Goal: Transaction & Acquisition: Purchase product/service

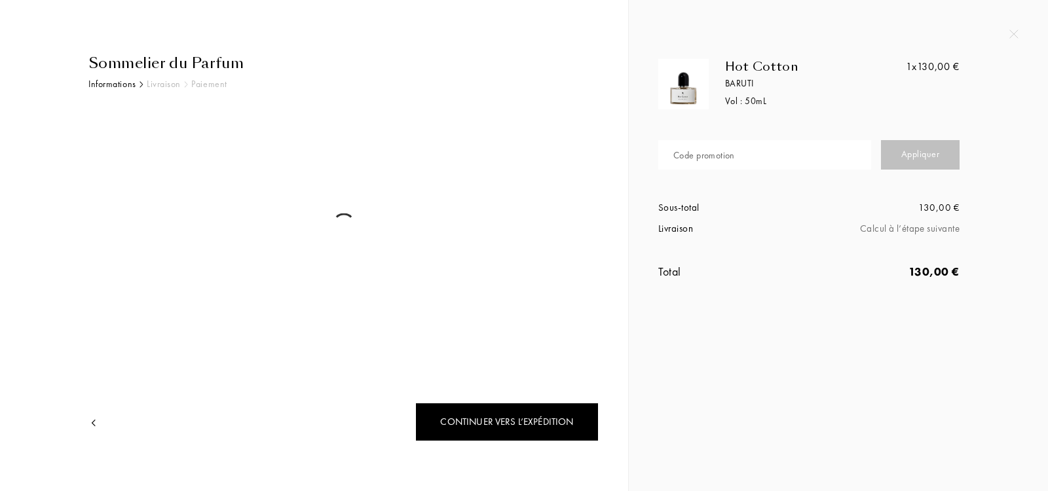
select select "IT"
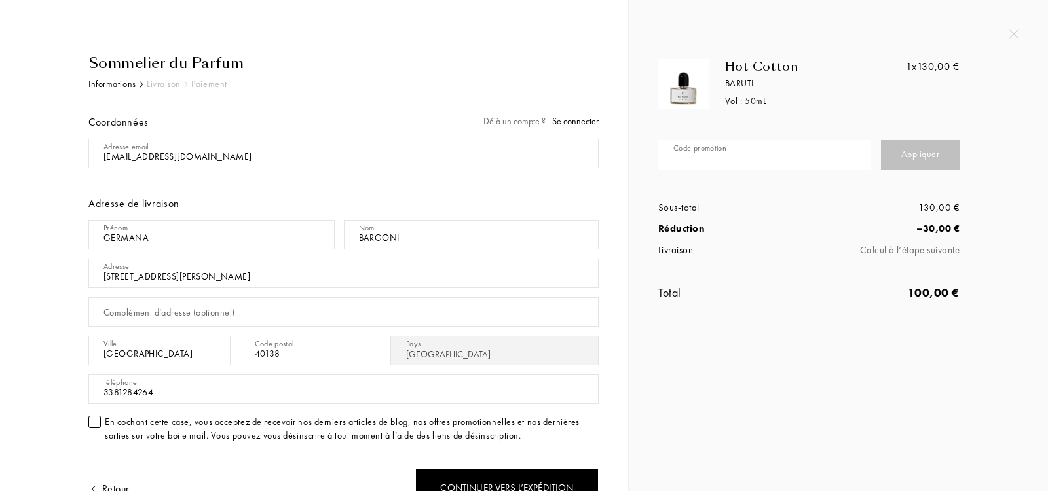
click at [751, 161] on input "text" at bounding box center [764, 154] width 213 height 29
paste input "https://giraerigira.etsy.com?coupon=NOSHIP"
type input "https://giraerigira.etsy.com?coupon=NOSHIP"
click at [811, 153] on input "text" at bounding box center [764, 154] width 213 height 29
type input "THE3R-PJ4PR"
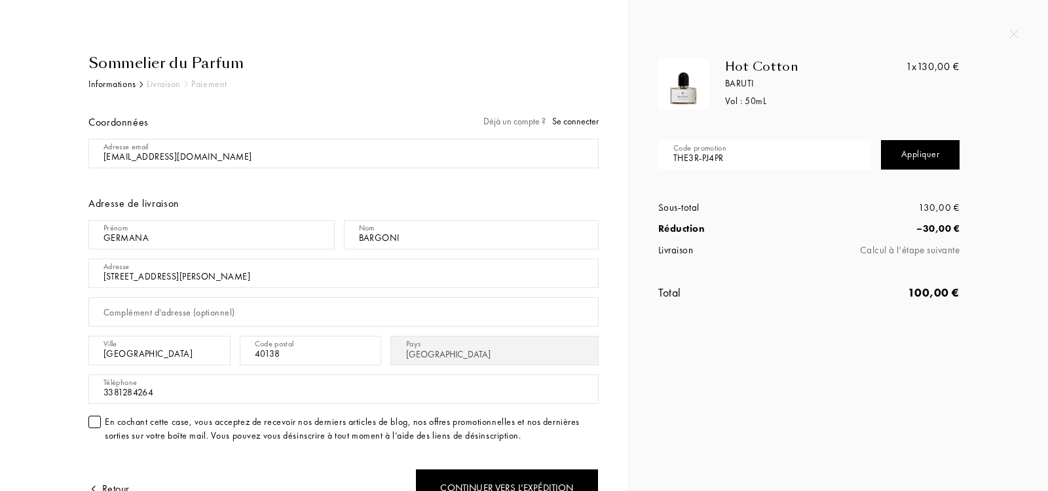
click at [912, 153] on div "Appliquer" at bounding box center [920, 154] width 79 height 29
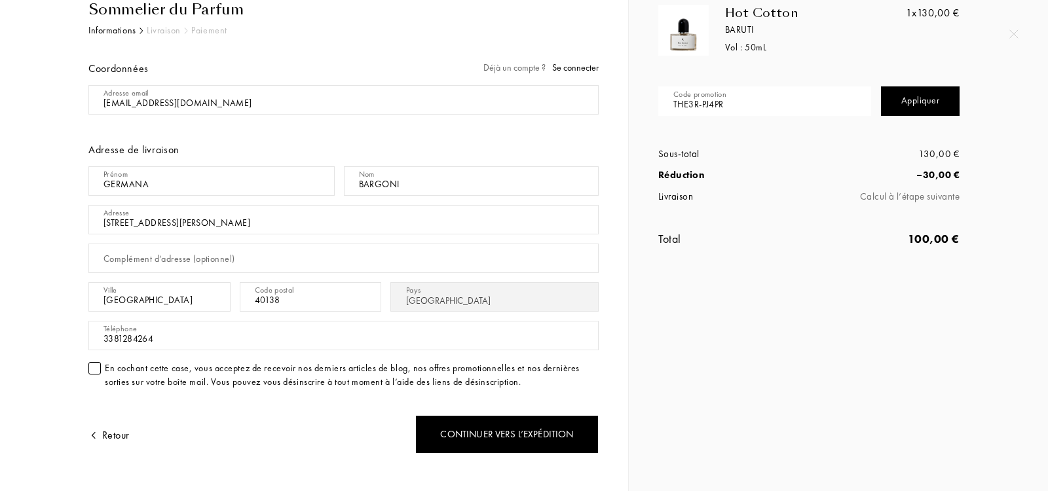
scroll to position [56, 0]
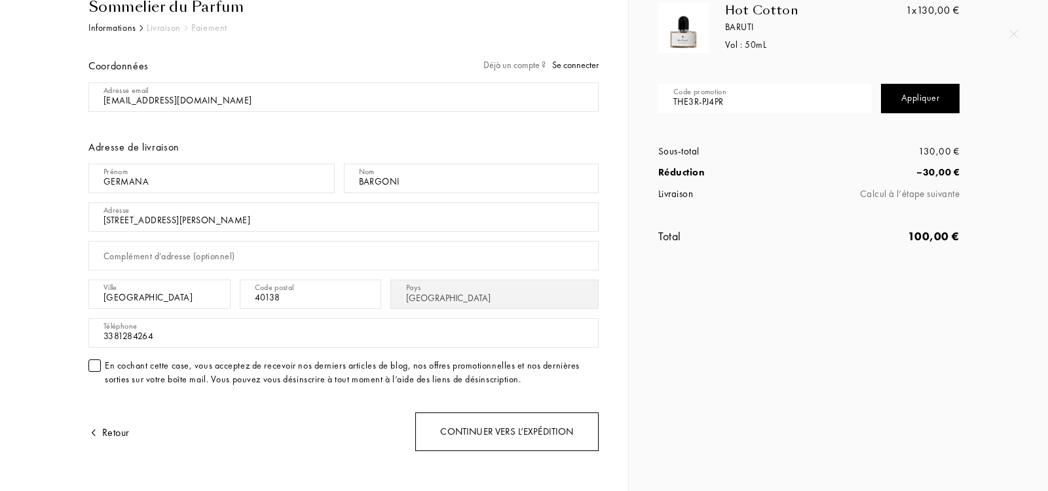
click at [451, 427] on div "Continuer vers l’expédition" at bounding box center [506, 432] width 183 height 39
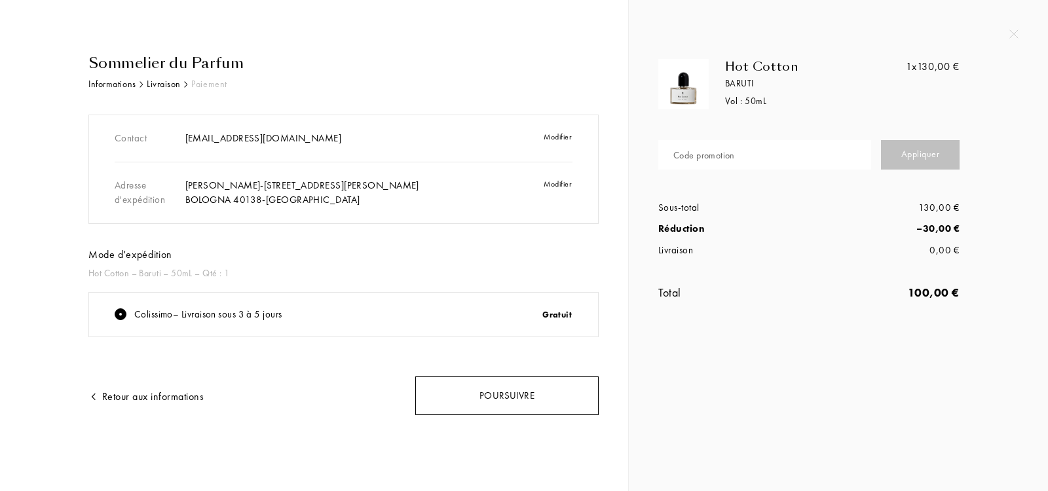
click at [488, 389] on div "Poursuivre" at bounding box center [506, 396] width 183 height 39
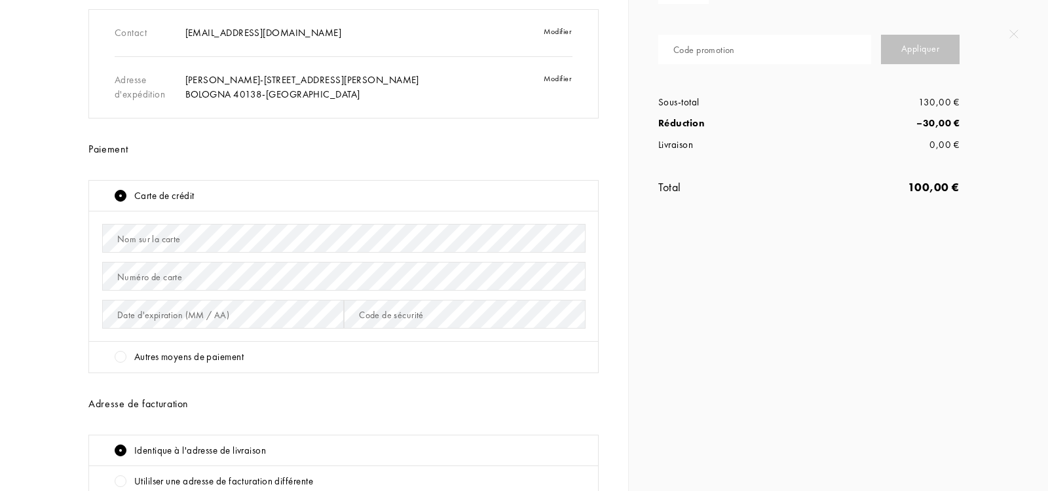
scroll to position [109, 0]
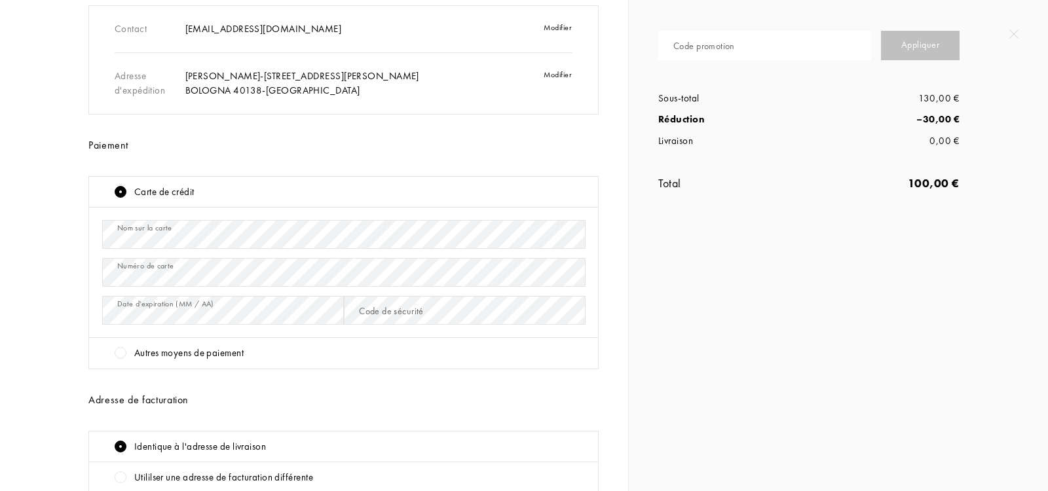
click at [680, 44] on div "Code promotion" at bounding box center [705, 46] width 62 height 14
paste input "WMDZS-S21XD"
click at [928, 39] on div "Appliquer" at bounding box center [920, 45] width 79 height 29
click at [795, 52] on input "WMDZS-S21XD" at bounding box center [764, 45] width 213 height 29
click at [793, 52] on input "WMDZS-S21XD" at bounding box center [764, 45] width 213 height 29
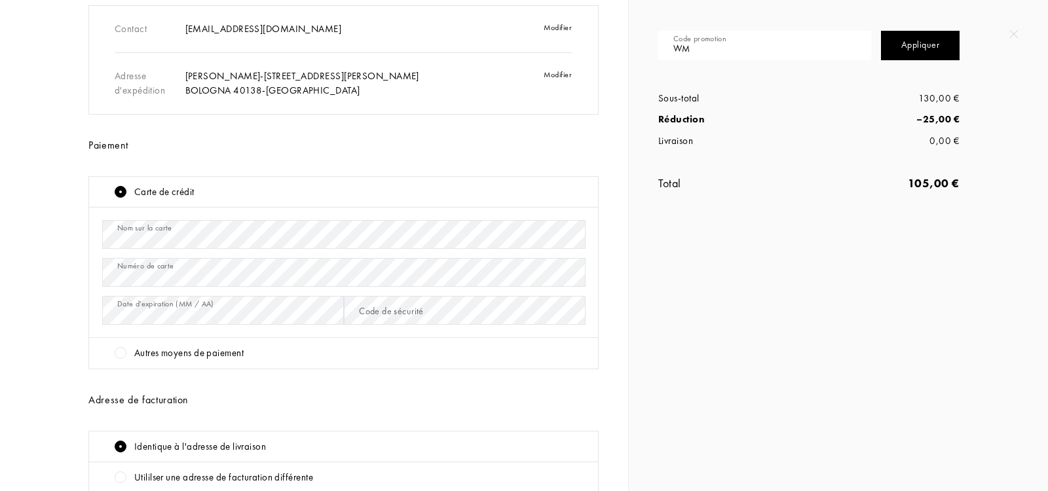
type input "W"
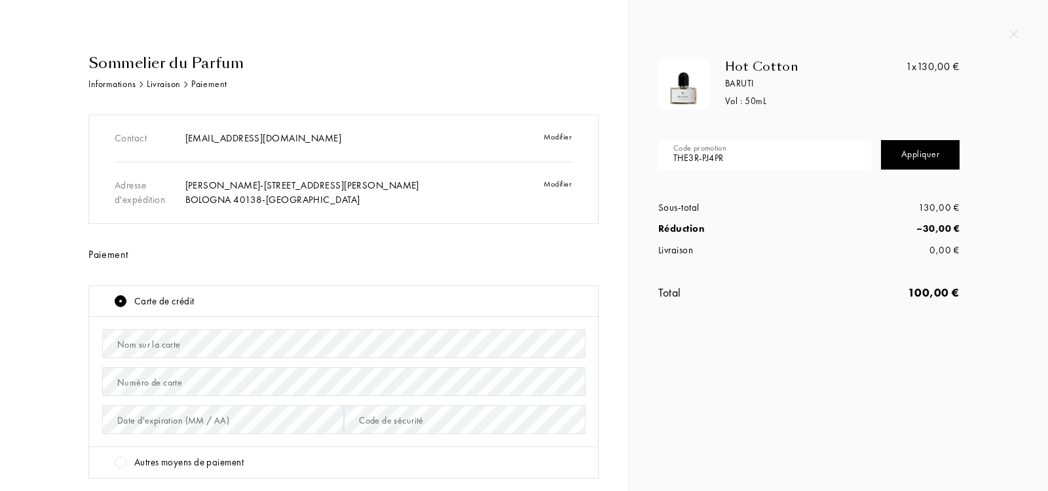
click at [305, 326] on div "Nom sur la carte" at bounding box center [343, 344] width 483 height 38
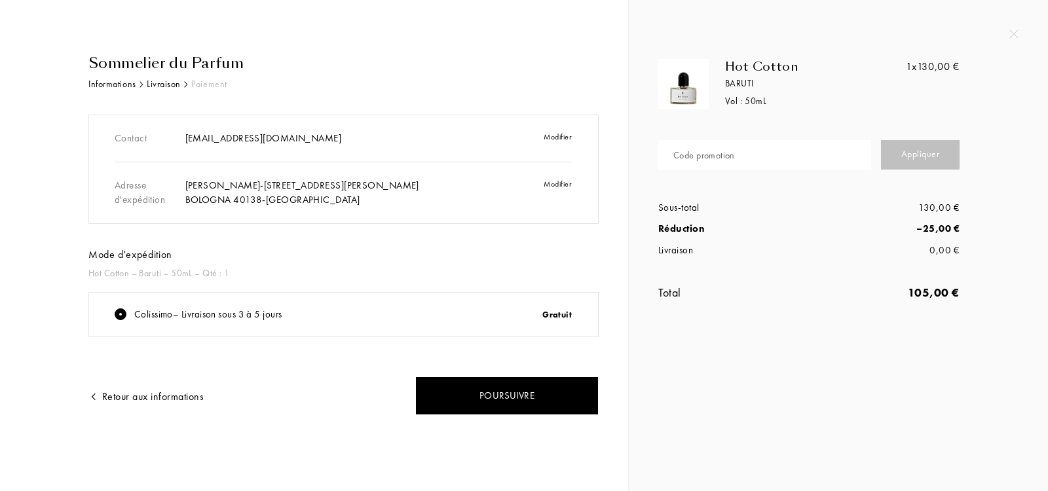
click at [757, 159] on input "text" at bounding box center [764, 154] width 213 height 29
type input "THE3R-PJ4PR"
click at [904, 152] on div "Appliquer" at bounding box center [920, 154] width 79 height 29
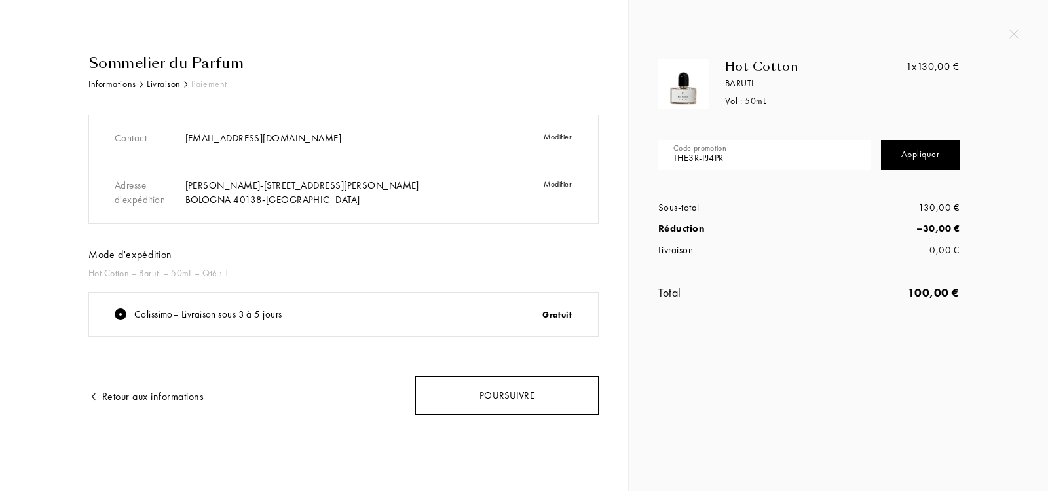
click at [497, 395] on div "Poursuivre" at bounding box center [506, 396] width 183 height 39
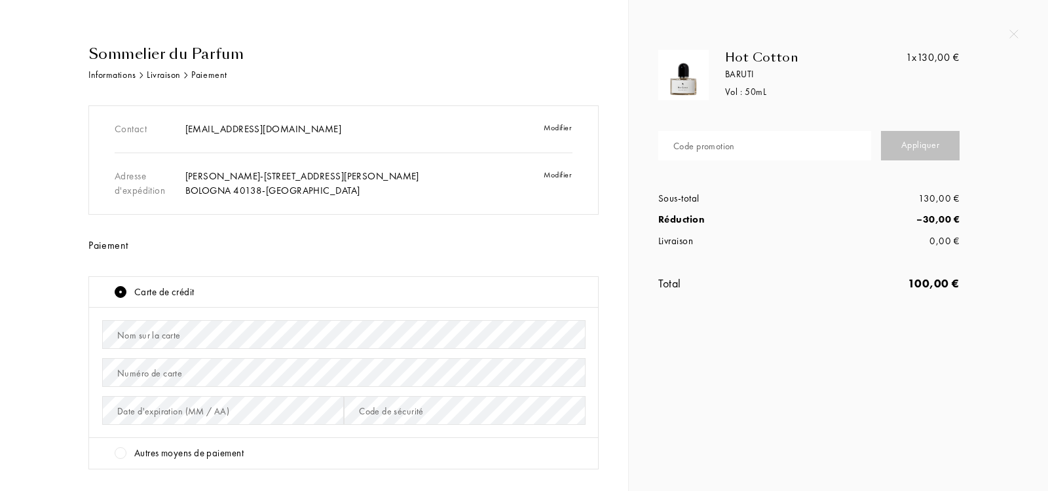
scroll to position [28, 0]
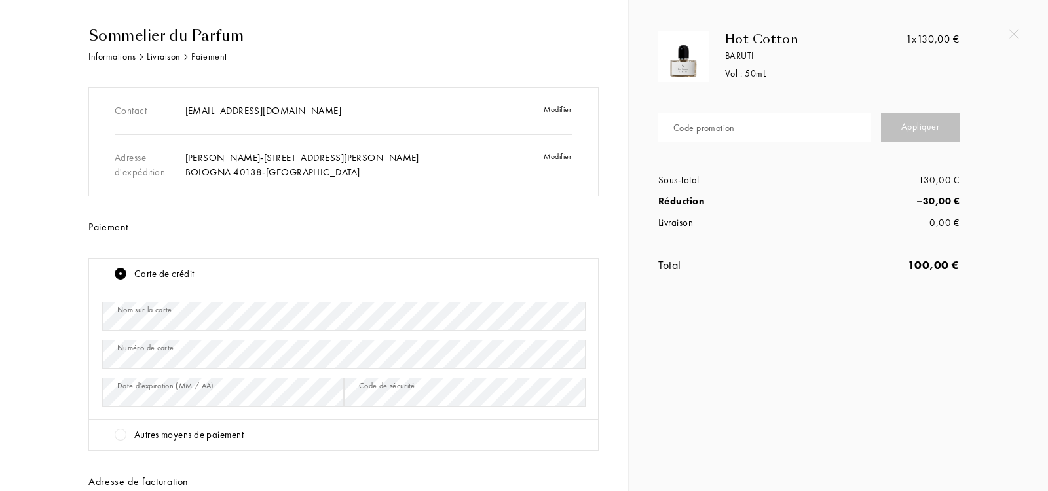
click at [12, 427] on div "Sommelier du Parfum Informations Livraison Paiement Contact [EMAIL_ADDRESS][DOM…" at bounding box center [314, 367] width 609 height 685
click at [33, 419] on div "Sommelier du Parfum Informations Livraison Paiement Contact [EMAIL_ADDRESS][DOM…" at bounding box center [313, 367] width 569 height 685
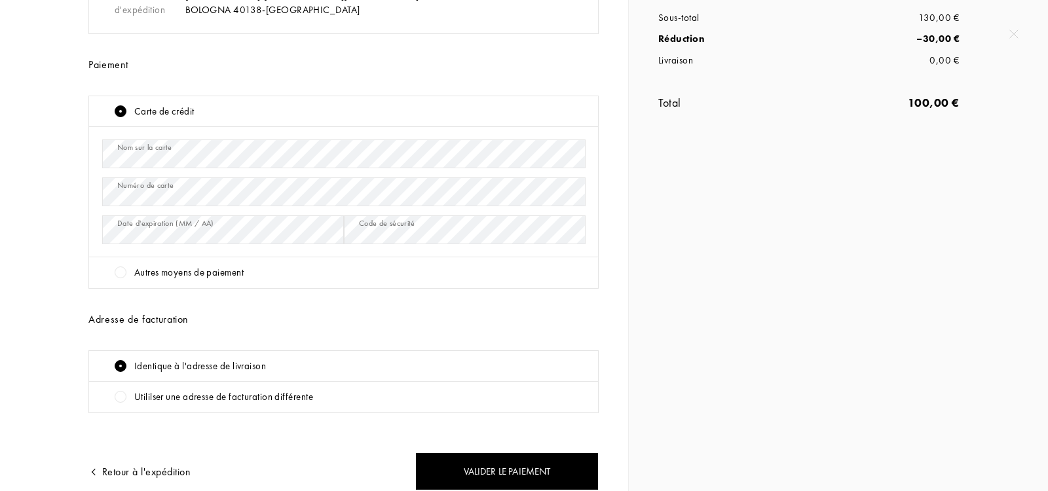
scroll to position [221, 0]
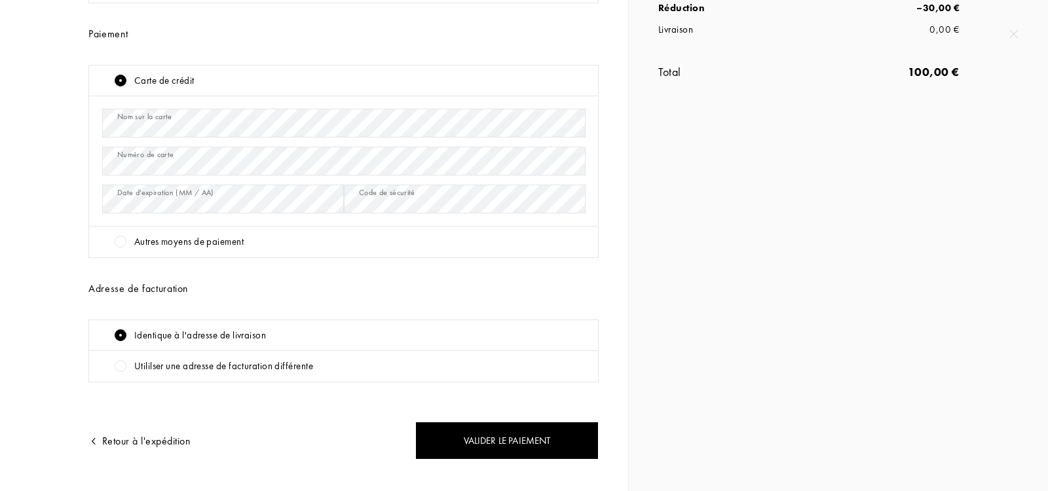
click at [147, 240] on div "Autres moyens de paiement" at bounding box center [188, 242] width 109 height 15
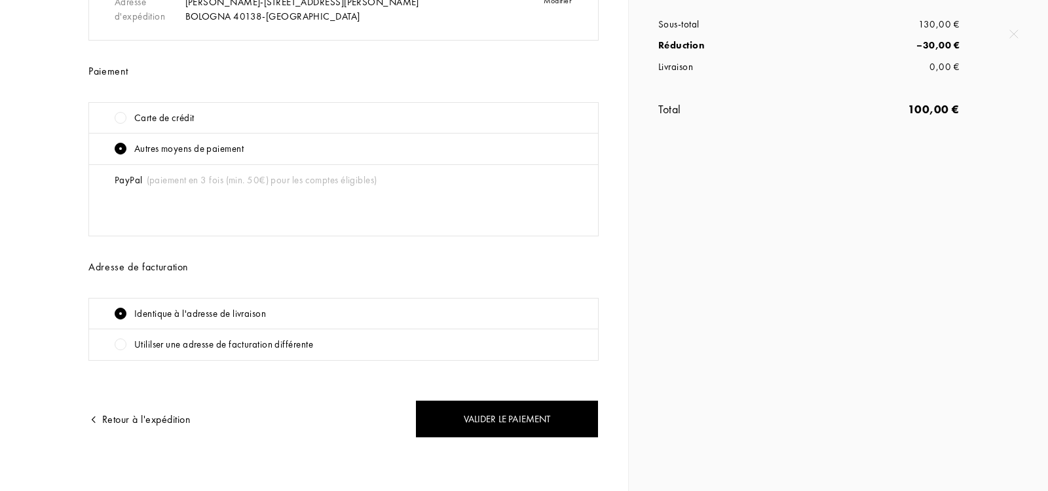
click at [185, 117] on div "Carte de crédit" at bounding box center [164, 118] width 60 height 15
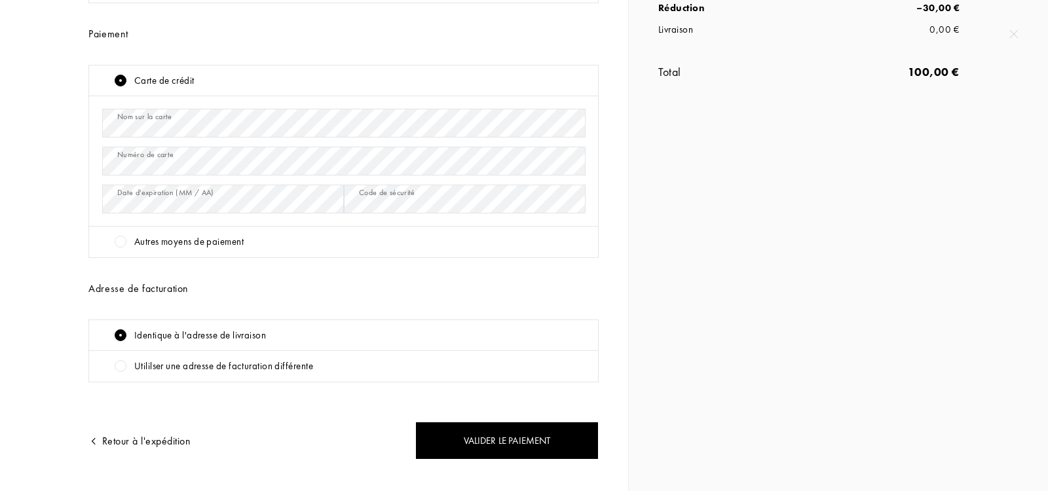
scroll to position [242, 0]
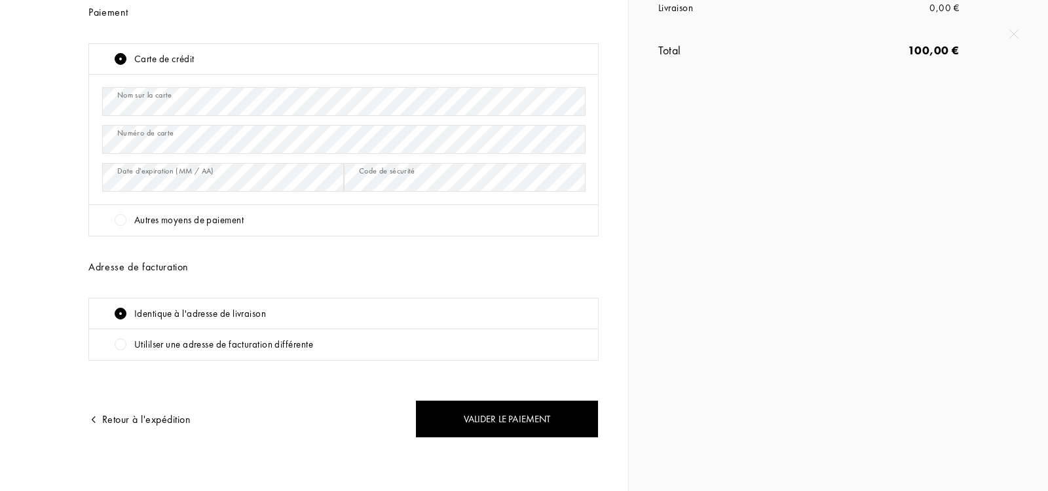
click at [686, 432] on div "Sommelier du Parfum Informations Livraison Paiement Contact bargoni.germana@gma…" at bounding box center [524, 245] width 1048 height 491
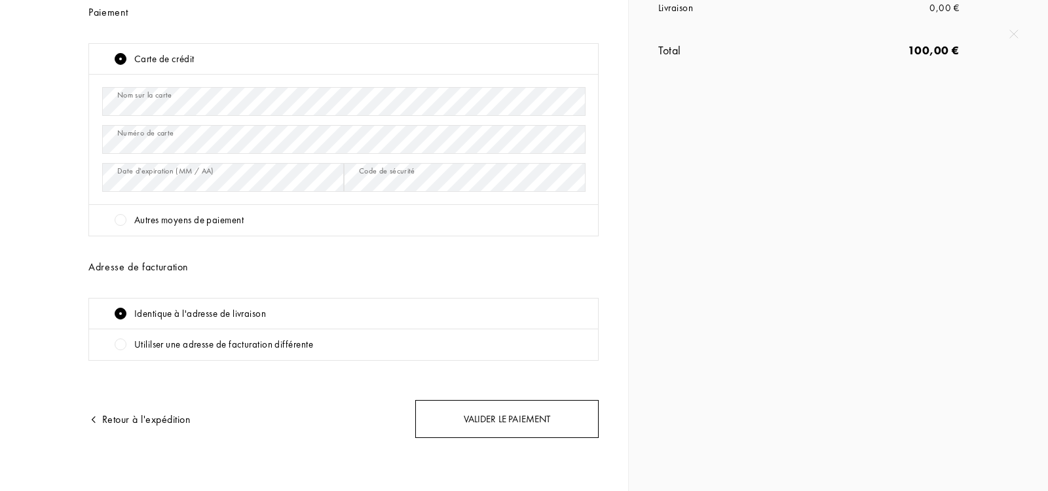
click at [486, 404] on div "Valider le paiement" at bounding box center [506, 419] width 183 height 39
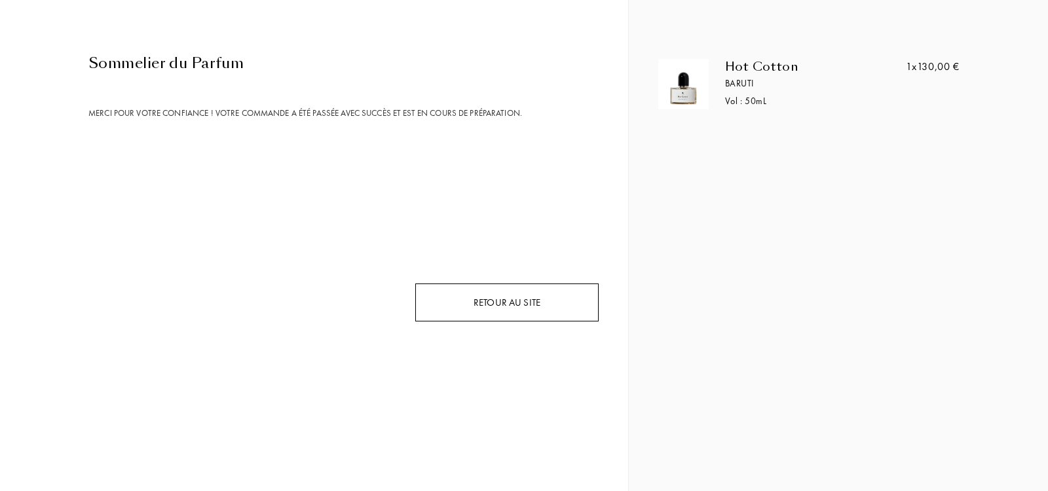
click at [493, 297] on div "Retour au site" at bounding box center [506, 303] width 183 height 39
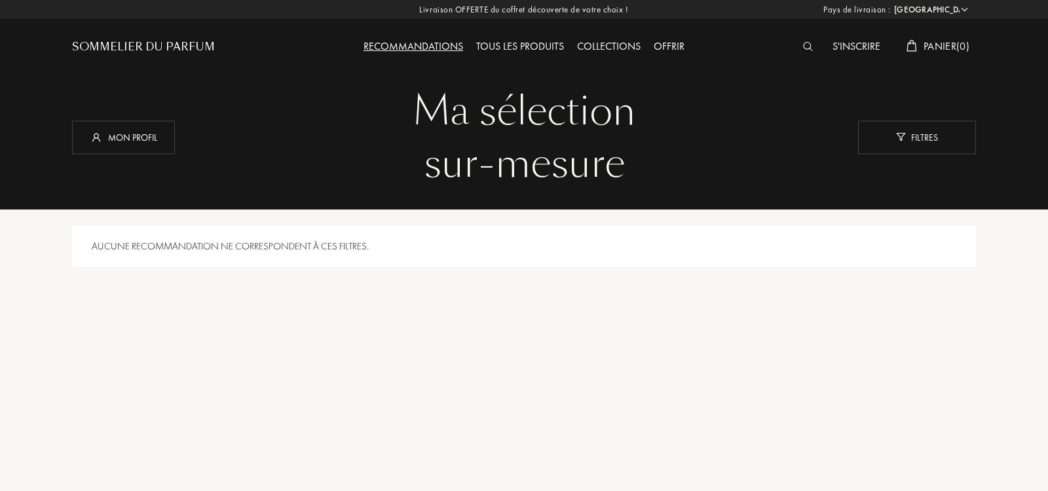
select select "IT"
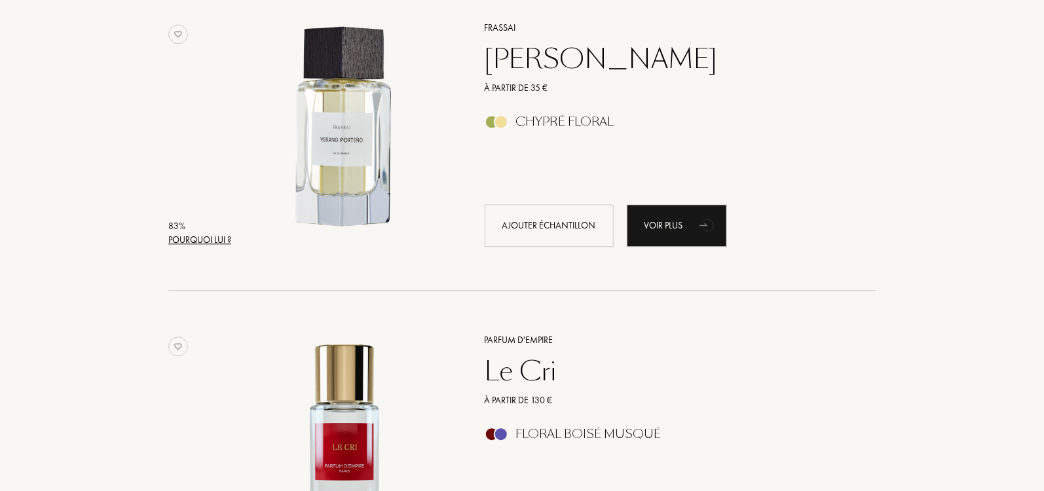
scroll to position [549, 0]
